Goal: Find specific page/section: Find specific page/section

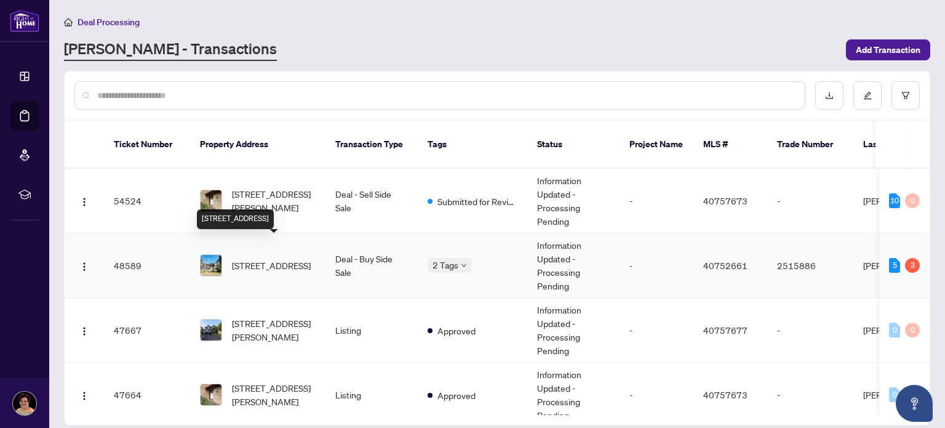
click at [256, 258] on span "[STREET_ADDRESS]" at bounding box center [271, 265] width 79 height 14
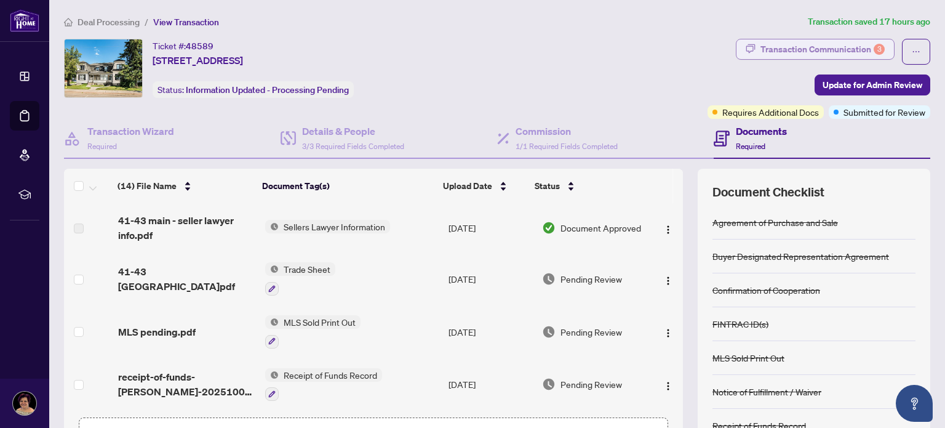
click at [785, 51] on div "Transaction Communication 3" at bounding box center [822, 49] width 124 height 20
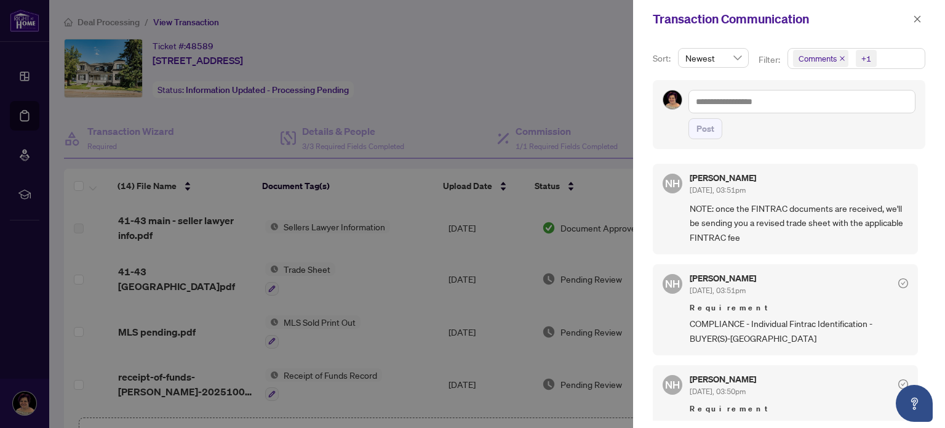
click at [367, 378] on div at bounding box center [472, 214] width 945 height 428
click at [918, 16] on icon "close" at bounding box center [917, 19] width 9 height 9
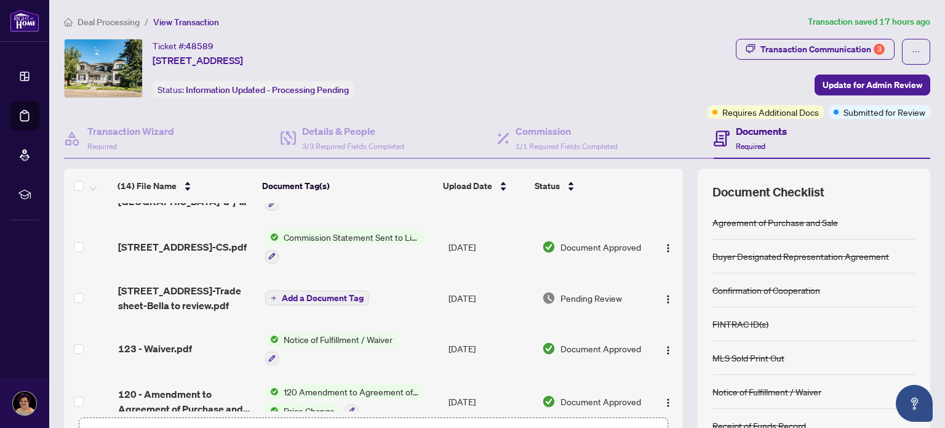
scroll to position [239, 0]
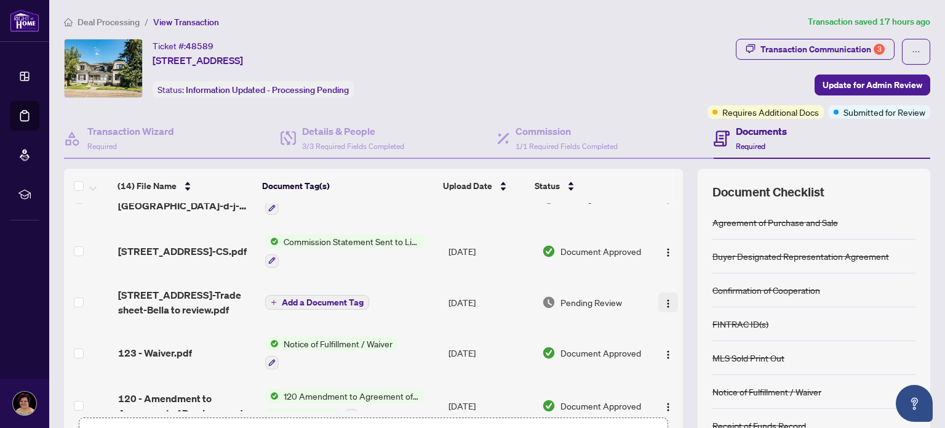
click at [663, 298] on img "button" at bounding box center [668, 303] width 10 height 10
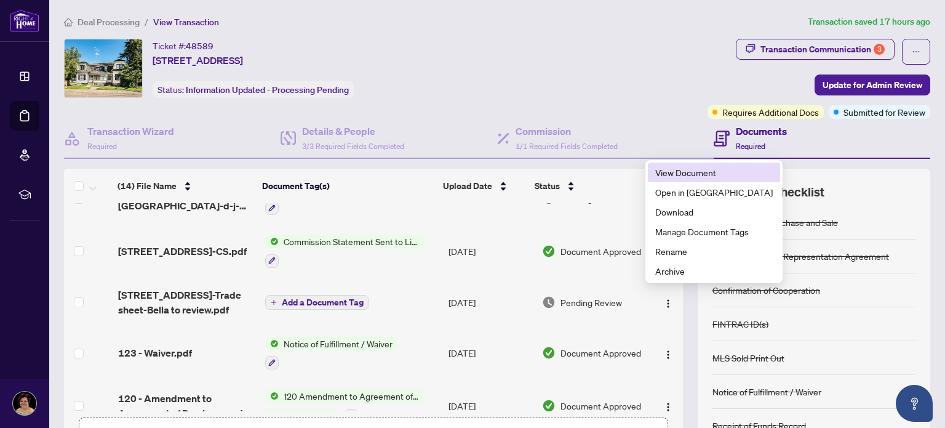
click at [664, 169] on span "View Document" at bounding box center [714, 172] width 118 height 14
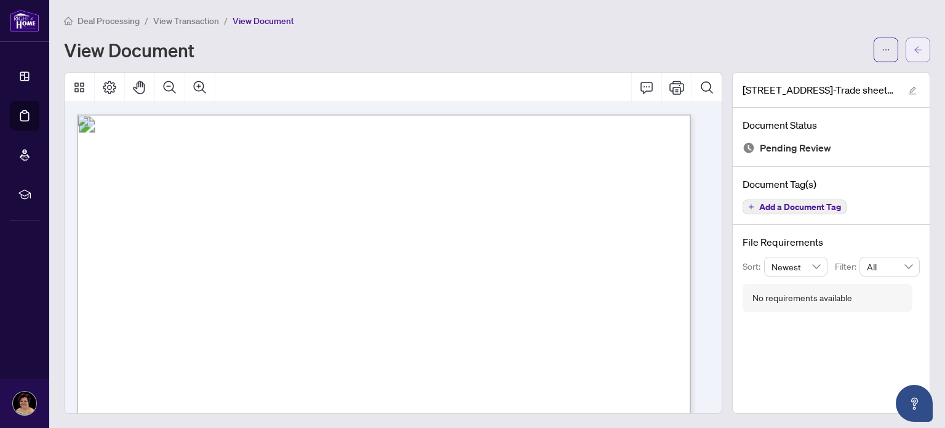
click at [914, 51] on icon "arrow-left" at bounding box center [918, 50] width 9 height 9
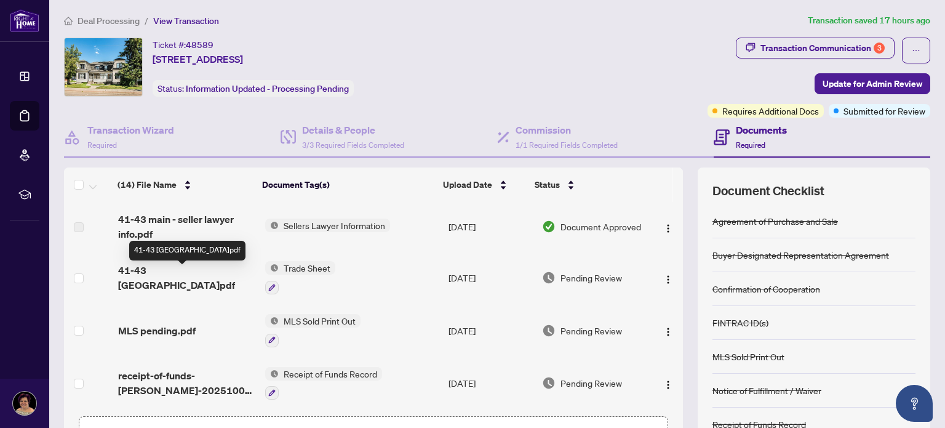
click at [192, 276] on span "41-43 [GEOGRAPHIC_DATA]pdf" at bounding box center [186, 278] width 137 height 30
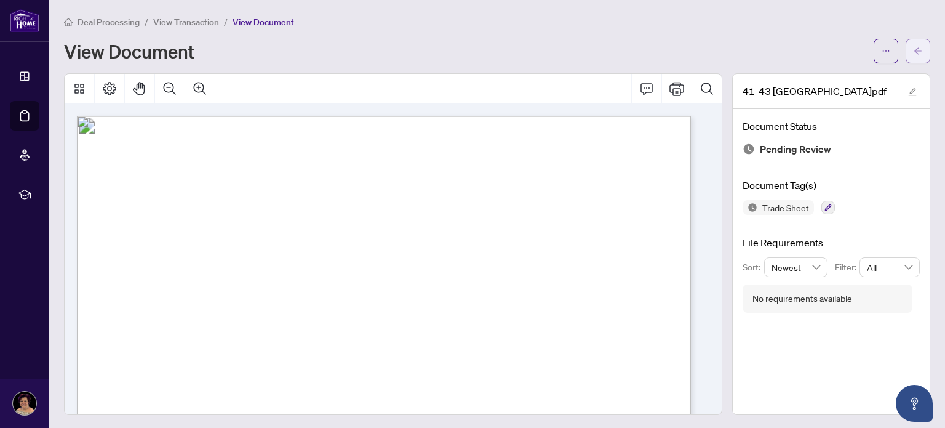
click at [914, 54] on icon "arrow-left" at bounding box center [918, 51] width 9 height 9
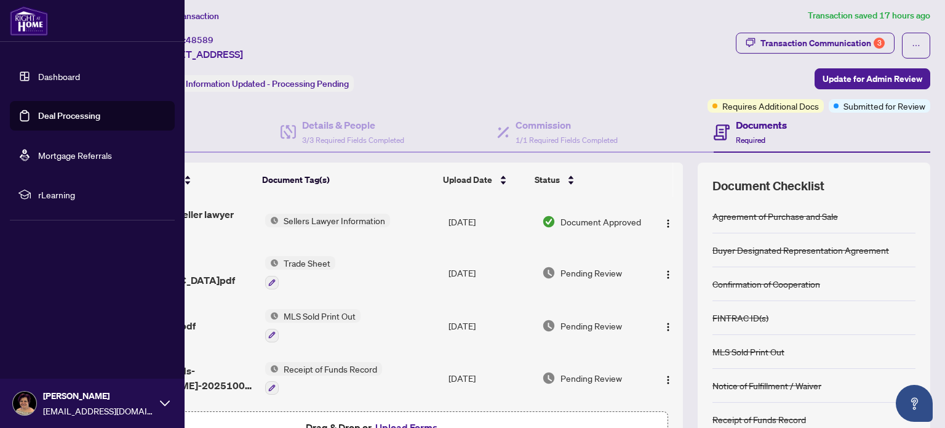
click at [57, 118] on link "Deal Processing" at bounding box center [69, 115] width 62 height 11
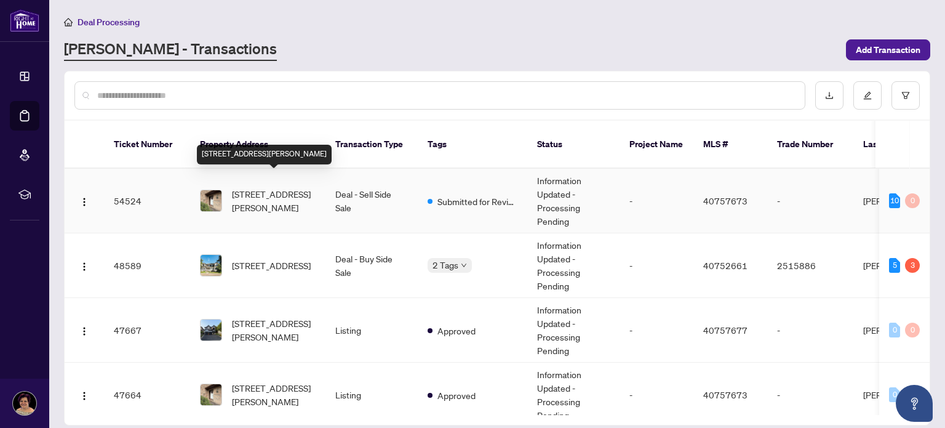
click at [262, 187] on span "[STREET_ADDRESS][PERSON_NAME]" at bounding box center [274, 200] width 84 height 27
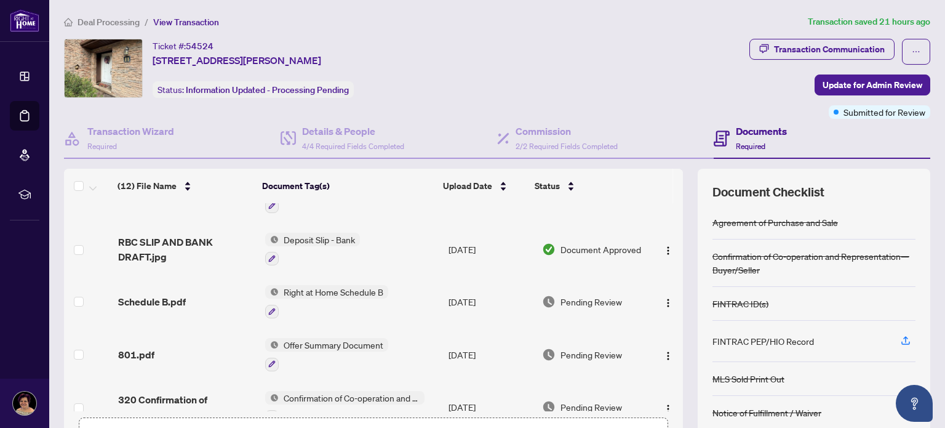
scroll to position [418, 0]
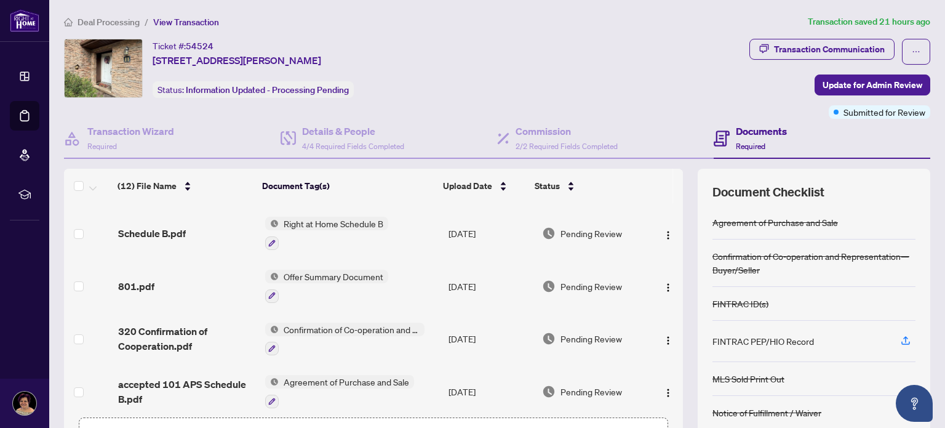
click at [374, 288] on div at bounding box center [326, 295] width 123 height 15
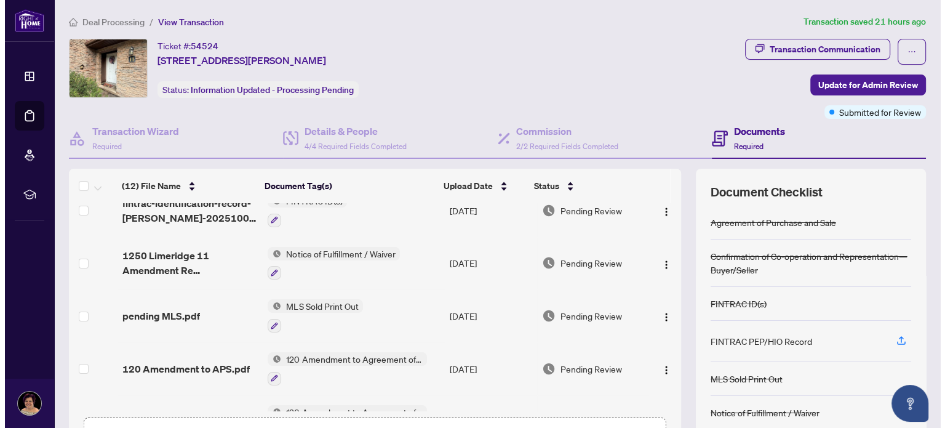
scroll to position [0, 0]
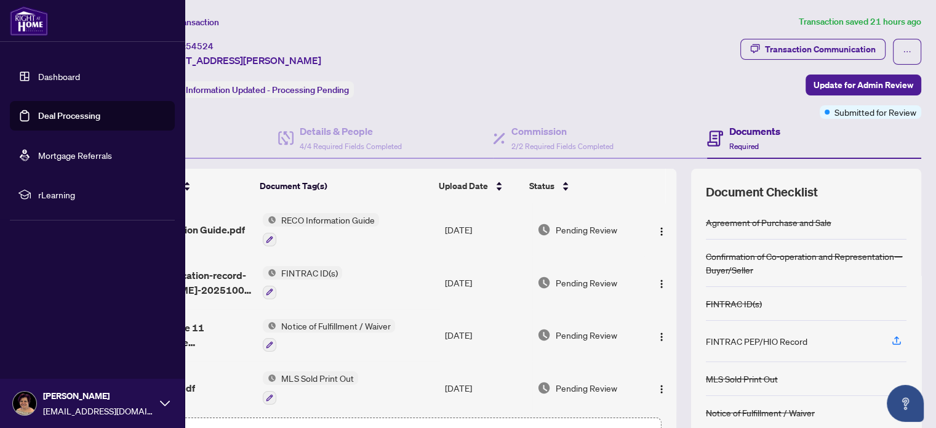
click at [38, 74] on link "Dashboard" at bounding box center [59, 76] width 42 height 11
